Goal: Task Accomplishment & Management: Manage account settings

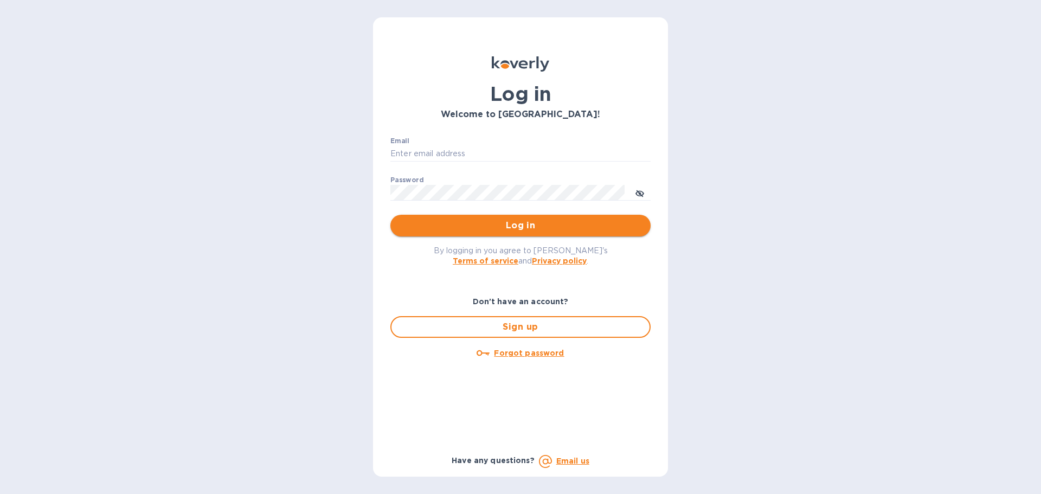
type input "[PERSON_NAME][EMAIL_ADDRESS][DOMAIN_NAME]"
click at [460, 227] on span "Log in" at bounding box center [520, 225] width 243 height 13
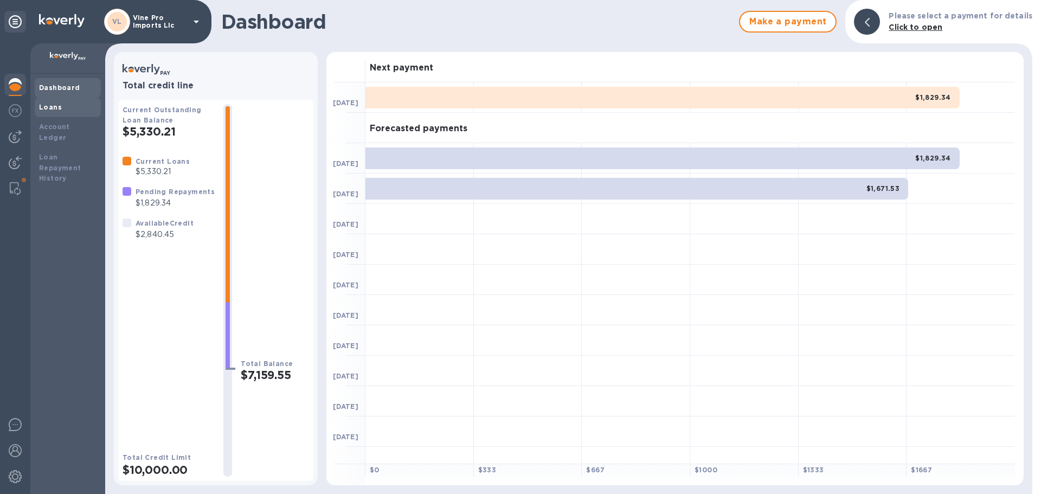
click at [52, 112] on div "Loans" at bounding box center [67, 107] width 57 height 11
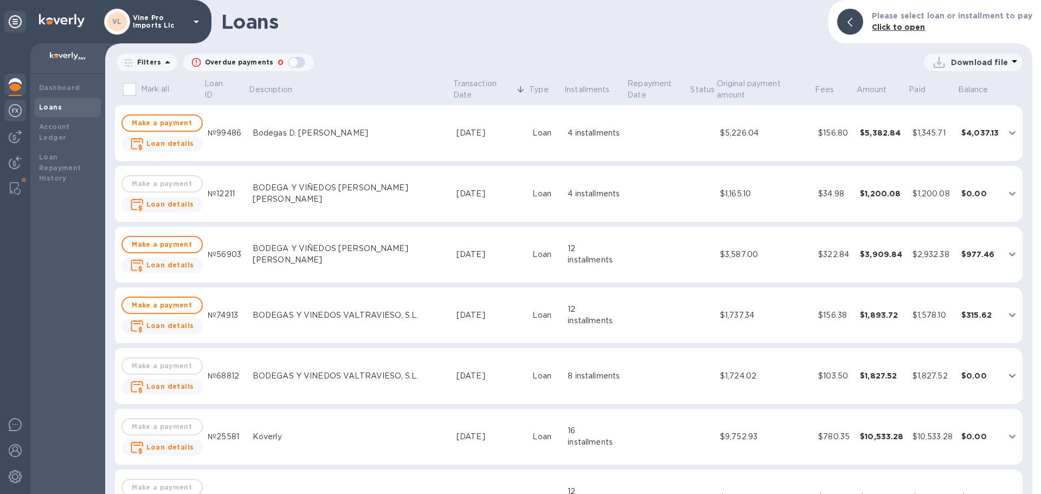
click at [24, 114] on div at bounding box center [15, 112] width 22 height 24
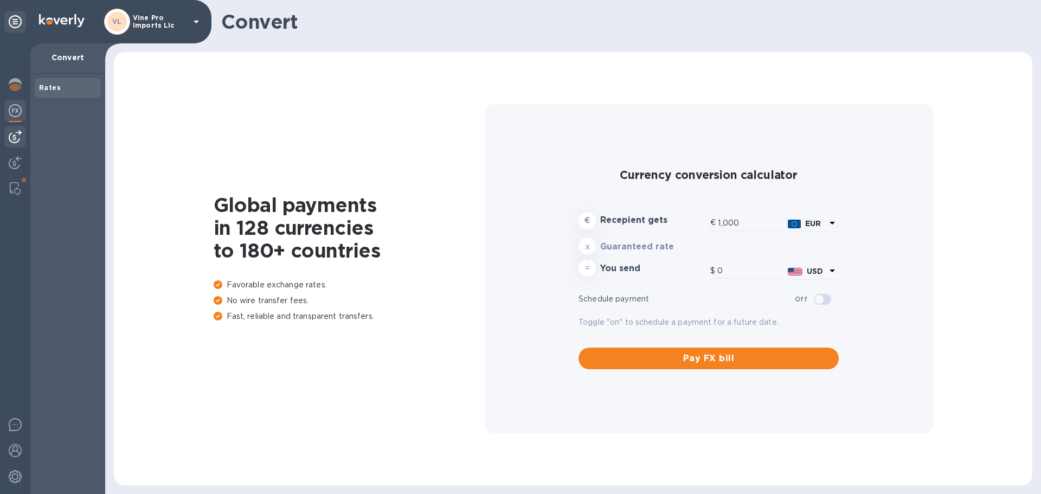
click at [20, 133] on img at bounding box center [15, 136] width 13 height 13
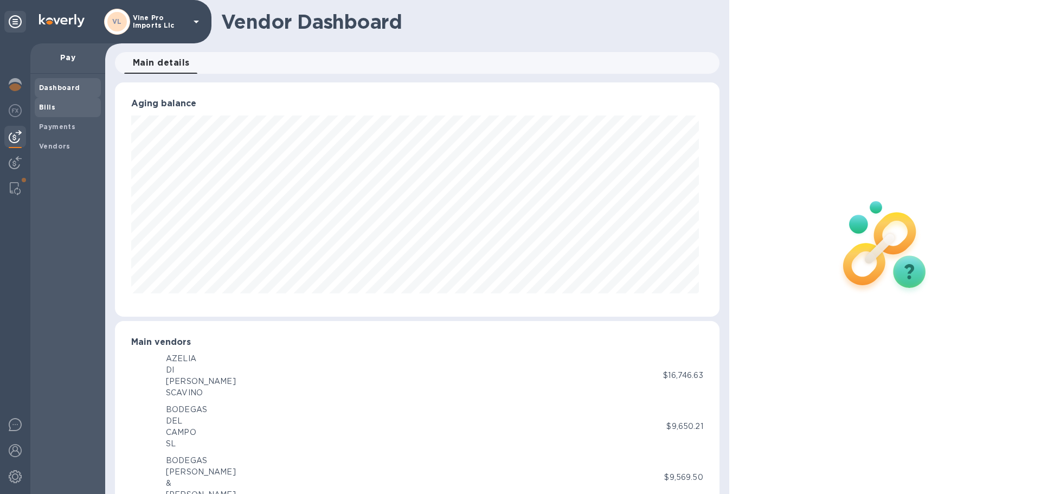
click at [44, 109] on b "Bills" at bounding box center [47, 107] width 16 height 8
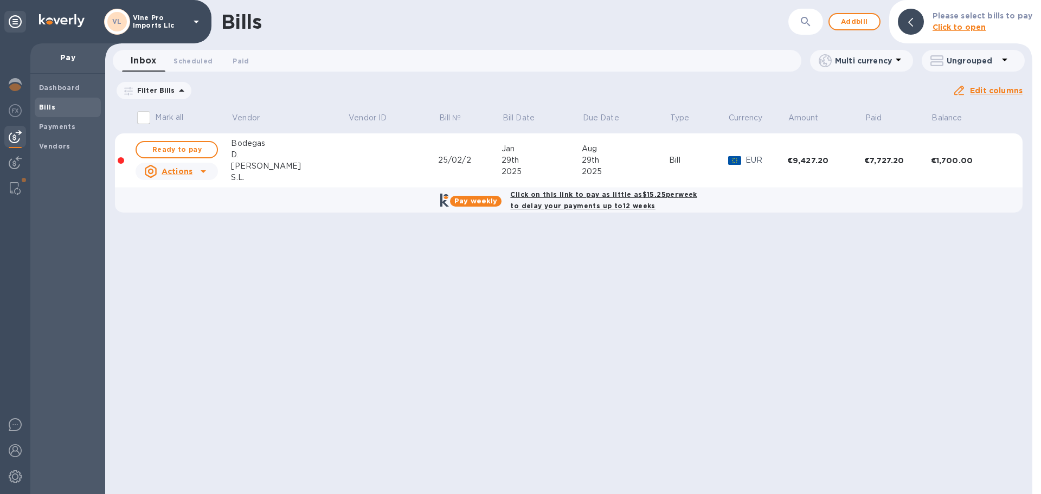
click at [0, 0] on icon at bounding box center [0, 0] width 0 height 0
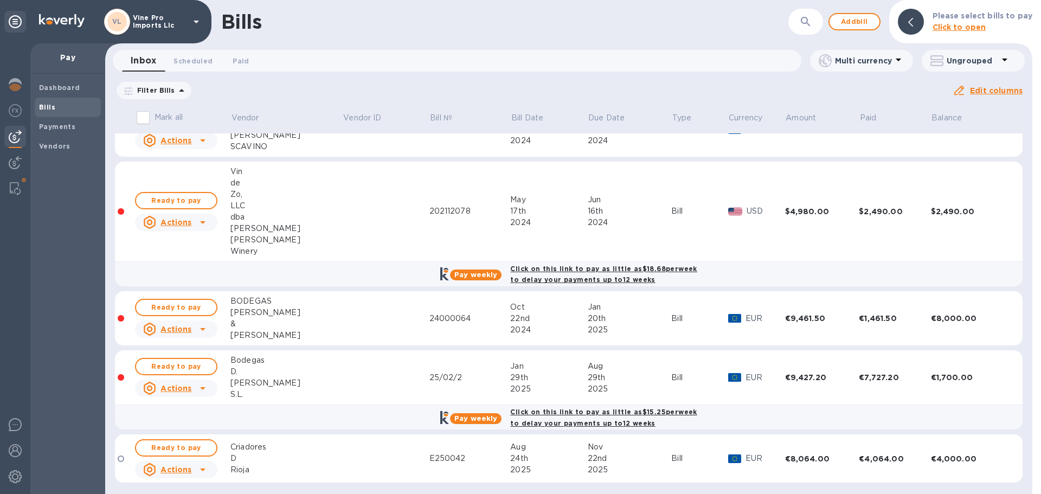
scroll to position [358, 0]
click at [22, 452] on div at bounding box center [15, 452] width 22 height 24
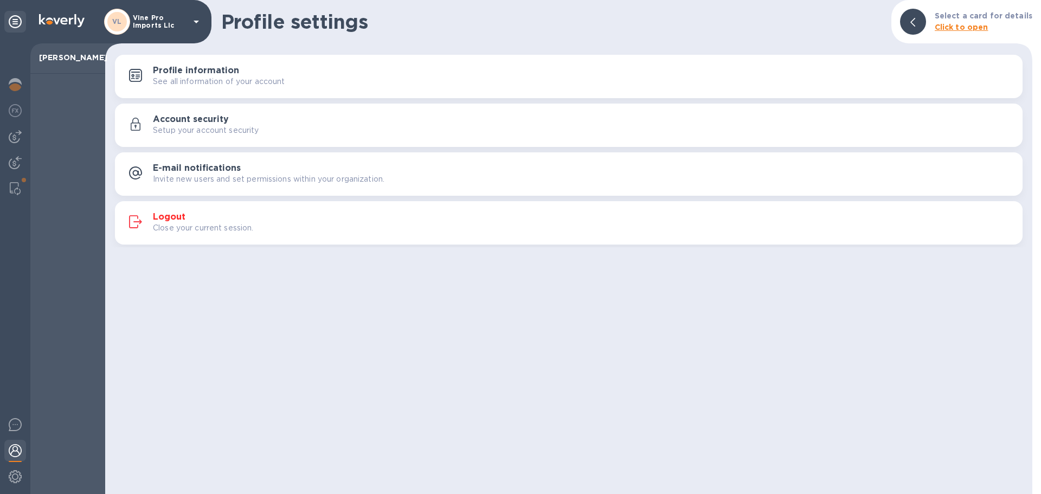
click at [170, 215] on h3 "Logout" at bounding box center [169, 217] width 33 height 10
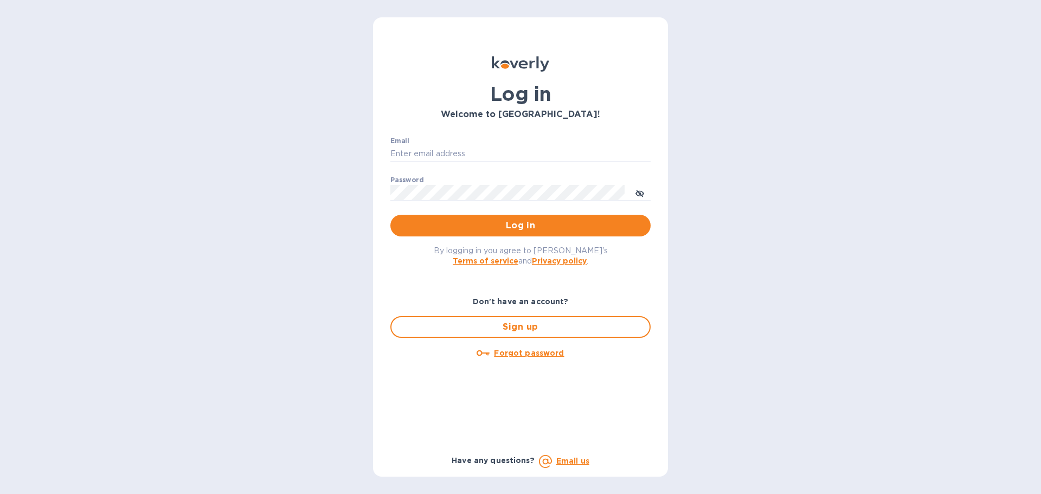
type input "[PERSON_NAME][EMAIL_ADDRESS][DOMAIN_NAME]"
